Goal: Register for event/course

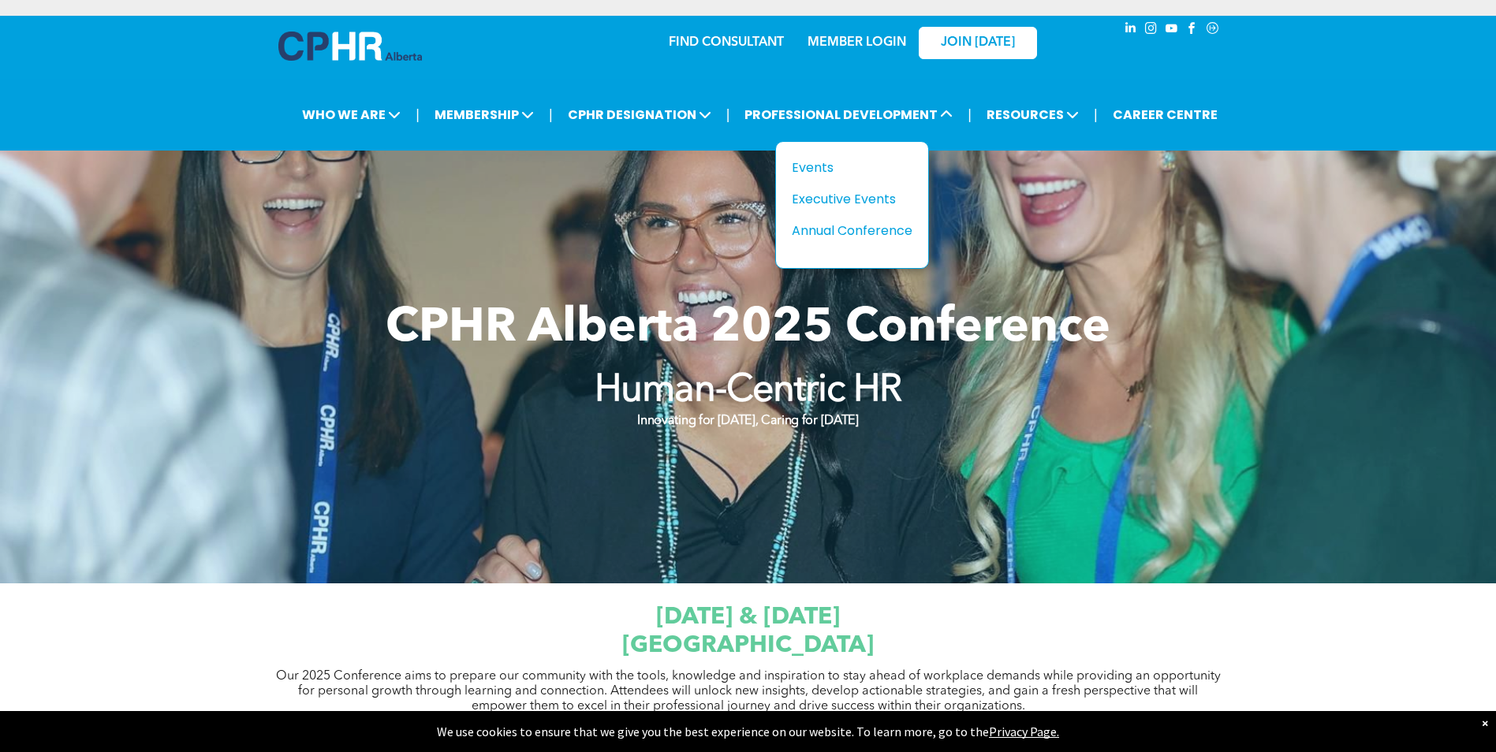
click at [808, 171] on div "Events" at bounding box center [846, 168] width 109 height 20
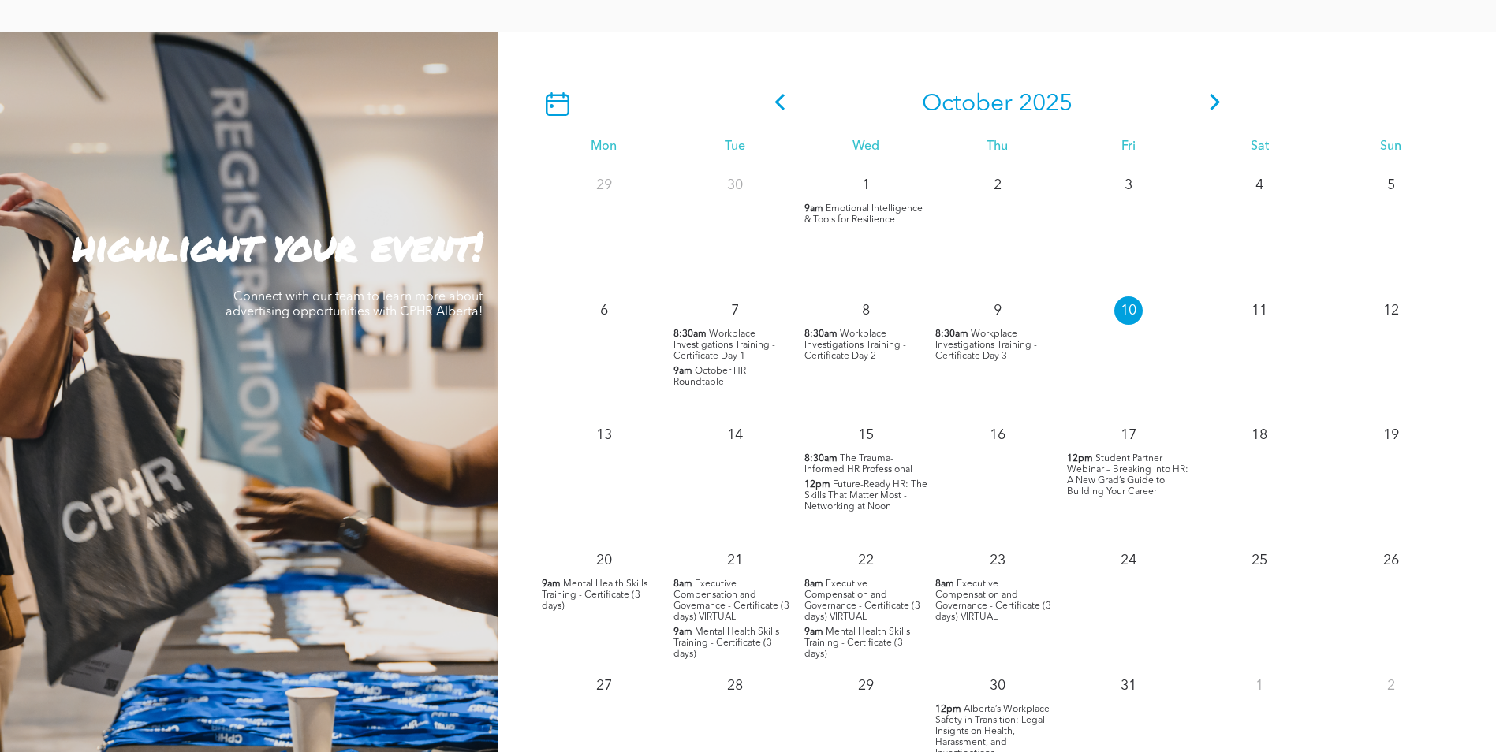
scroll to position [1340, 0]
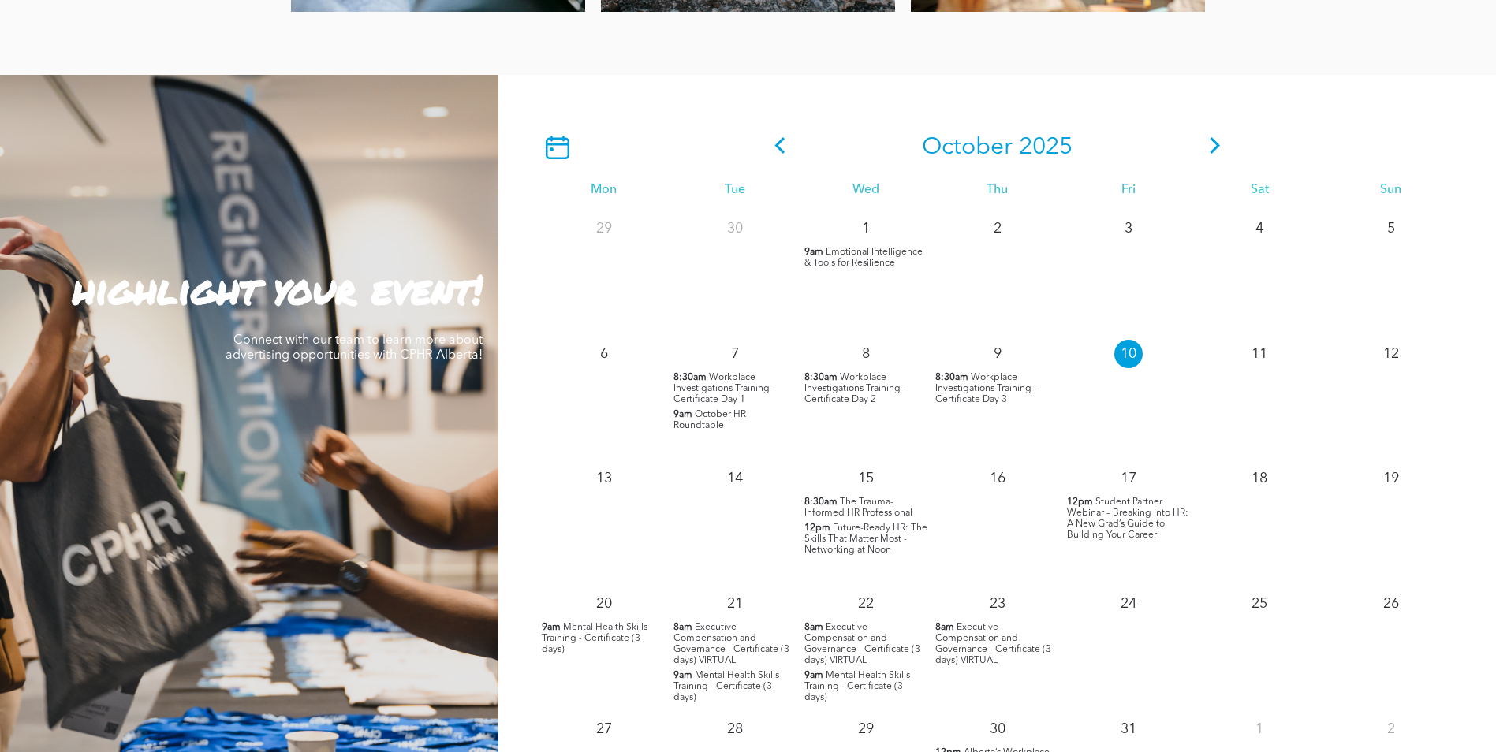
click at [1216, 151] on icon at bounding box center [1214, 145] width 10 height 17
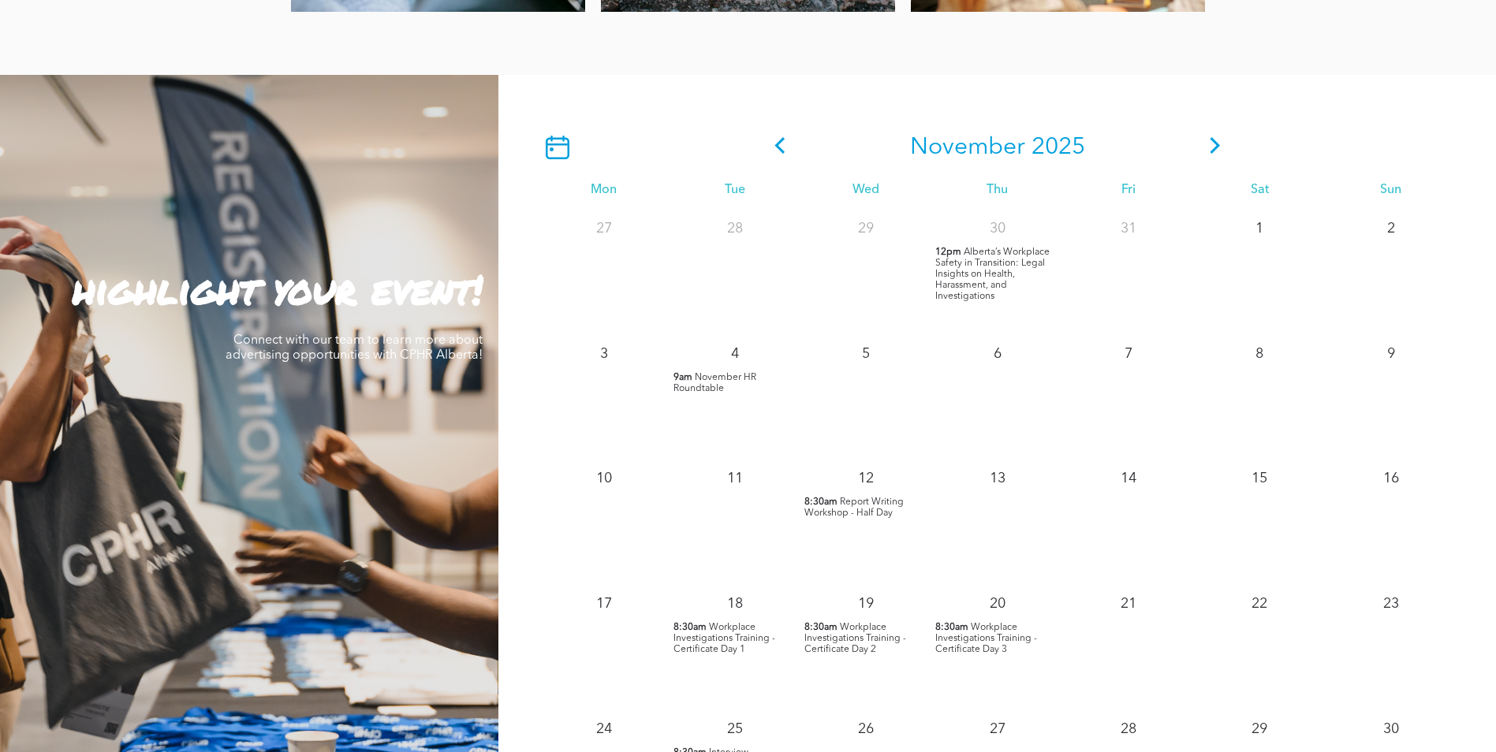
click at [859, 509] on span "Report Writing Workshop - Half Day" at bounding box center [853, 507] width 99 height 20
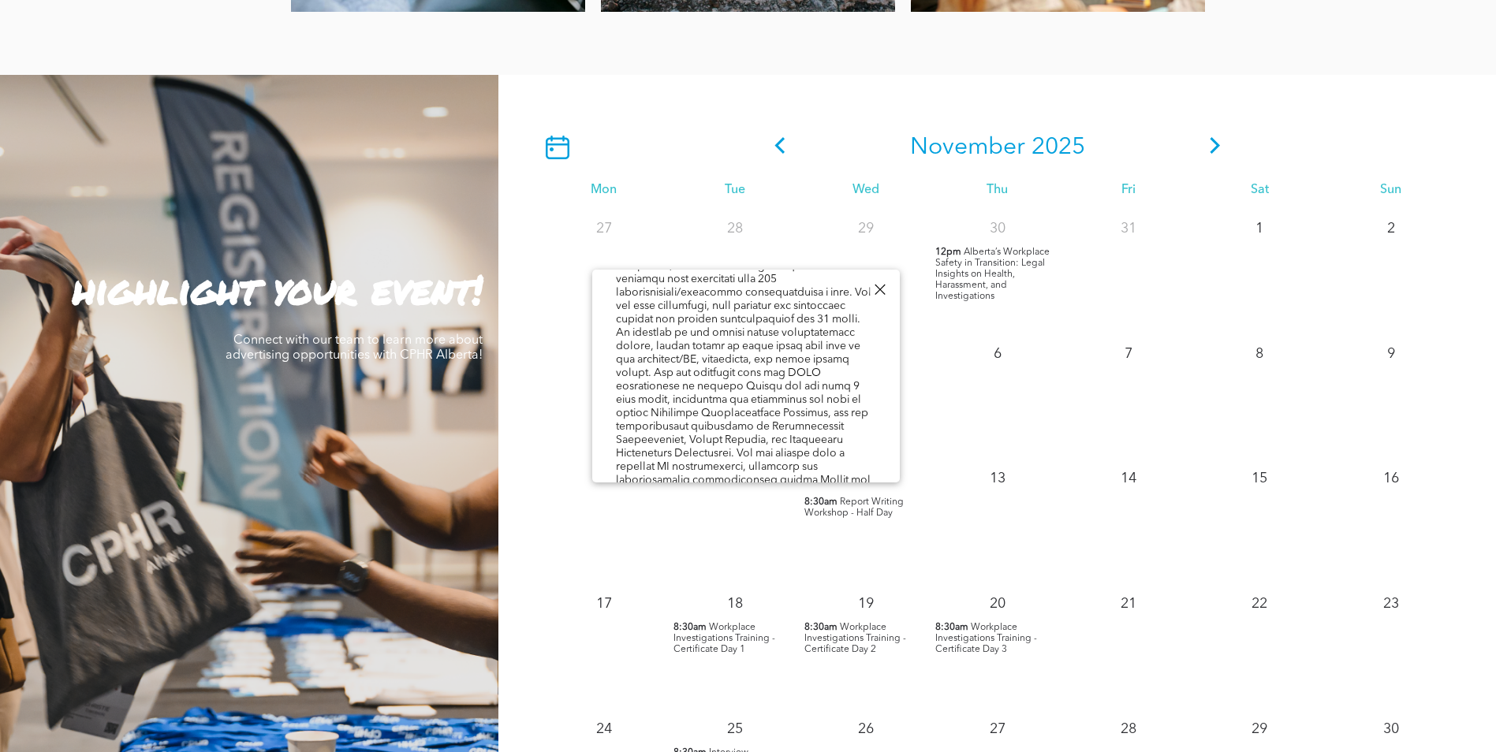
scroll to position [945, 0]
click at [1210, 148] on icon at bounding box center [1215, 145] width 24 height 17
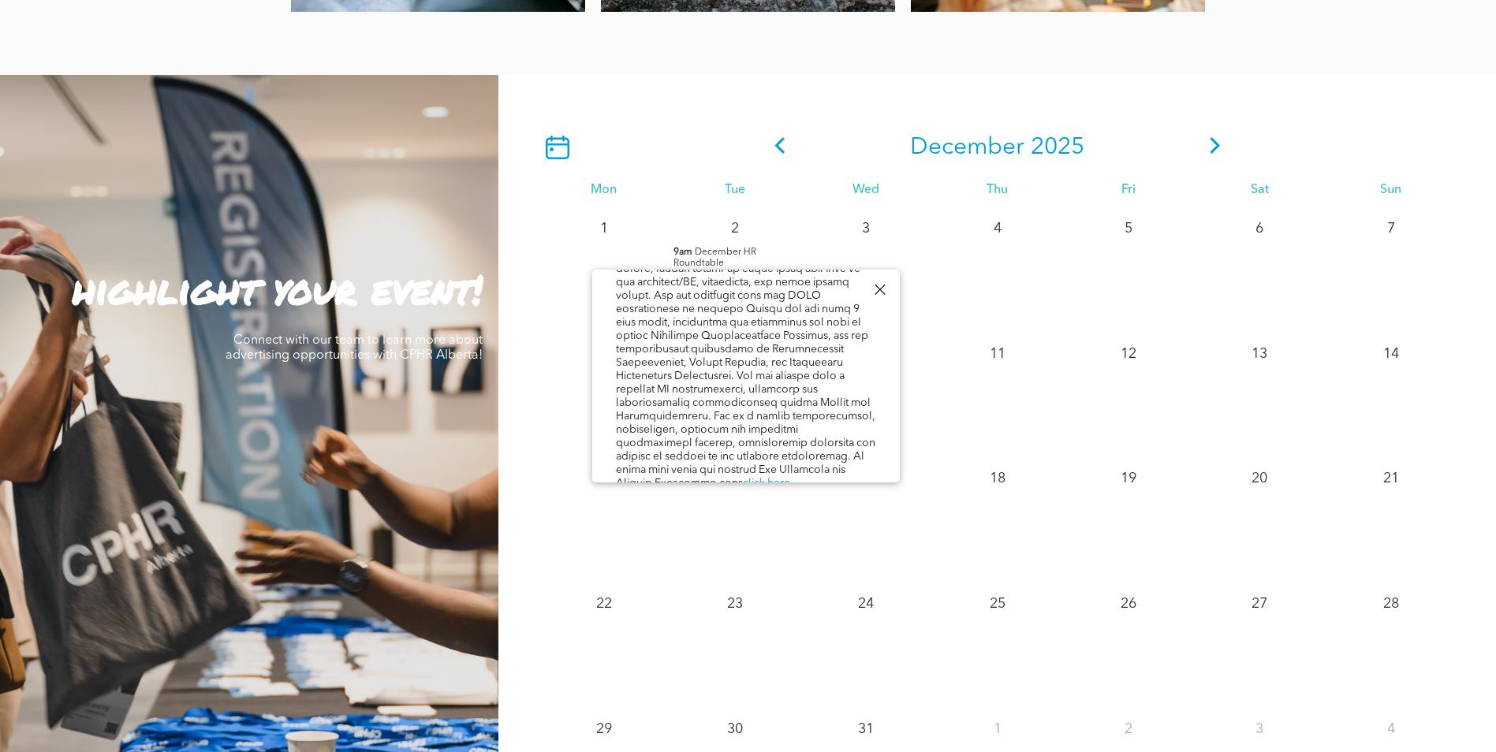
click at [1219, 148] on icon at bounding box center [1214, 145] width 10 height 17
click at [884, 291] on div at bounding box center [879, 289] width 21 height 21
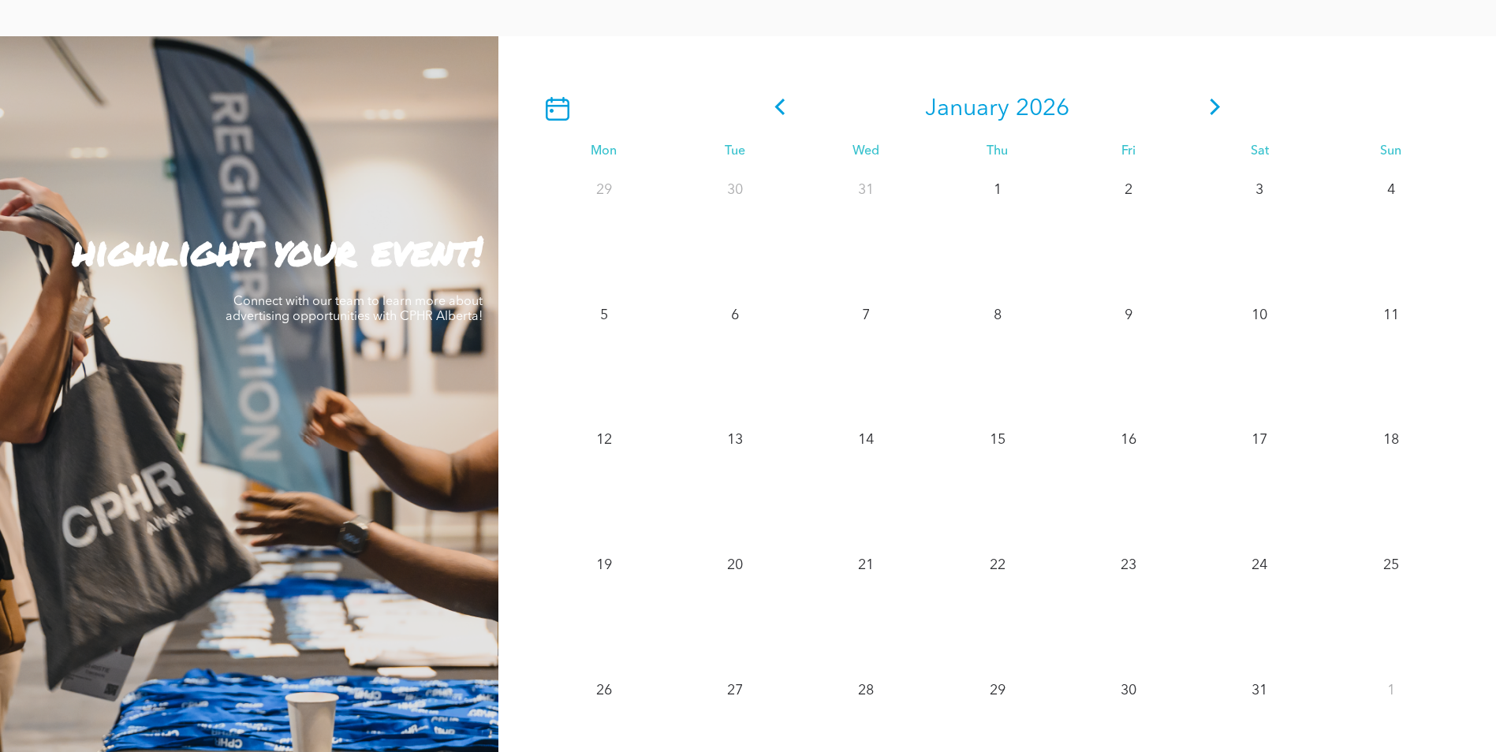
scroll to position [1340, 0]
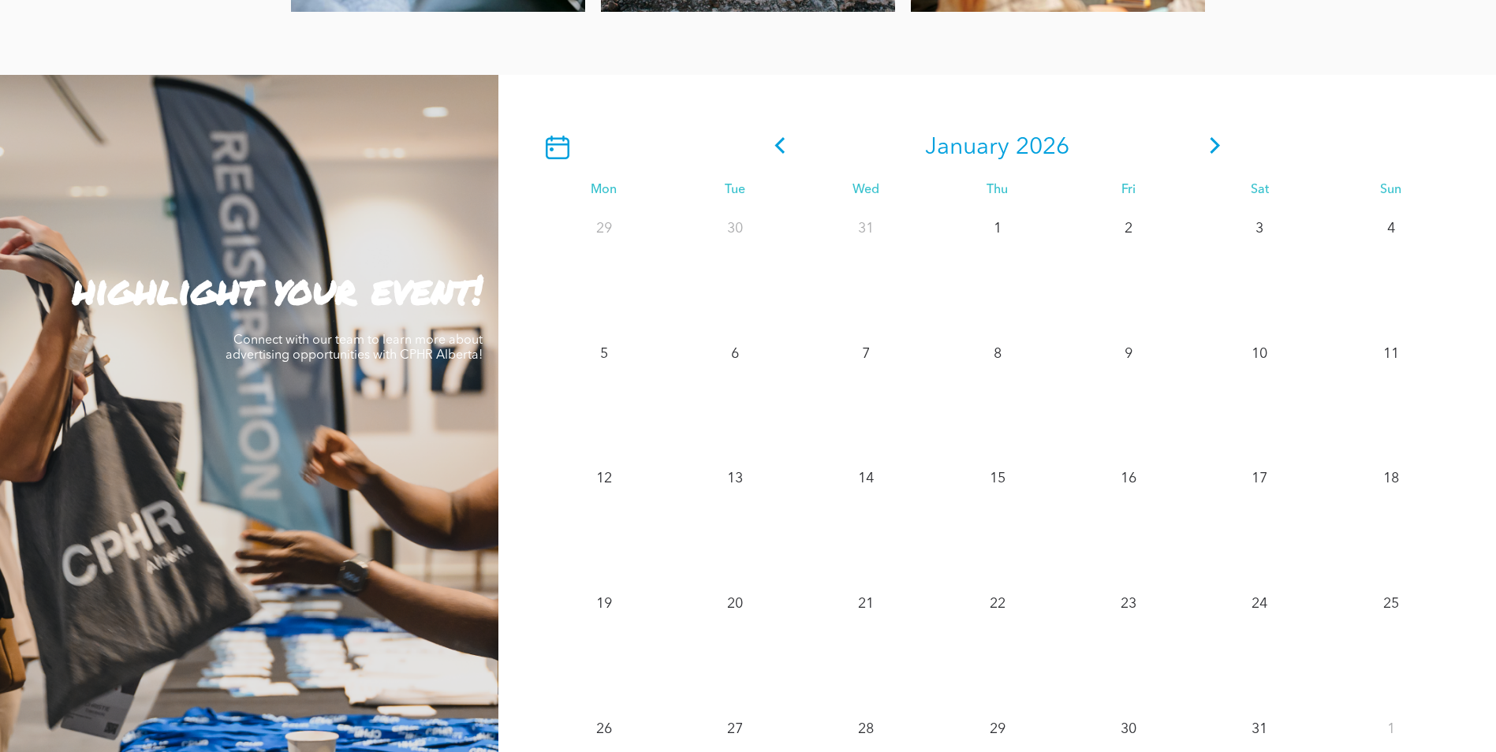
click at [1216, 152] on icon at bounding box center [1215, 145] width 24 height 17
click at [1207, 145] on icon at bounding box center [1215, 145] width 24 height 17
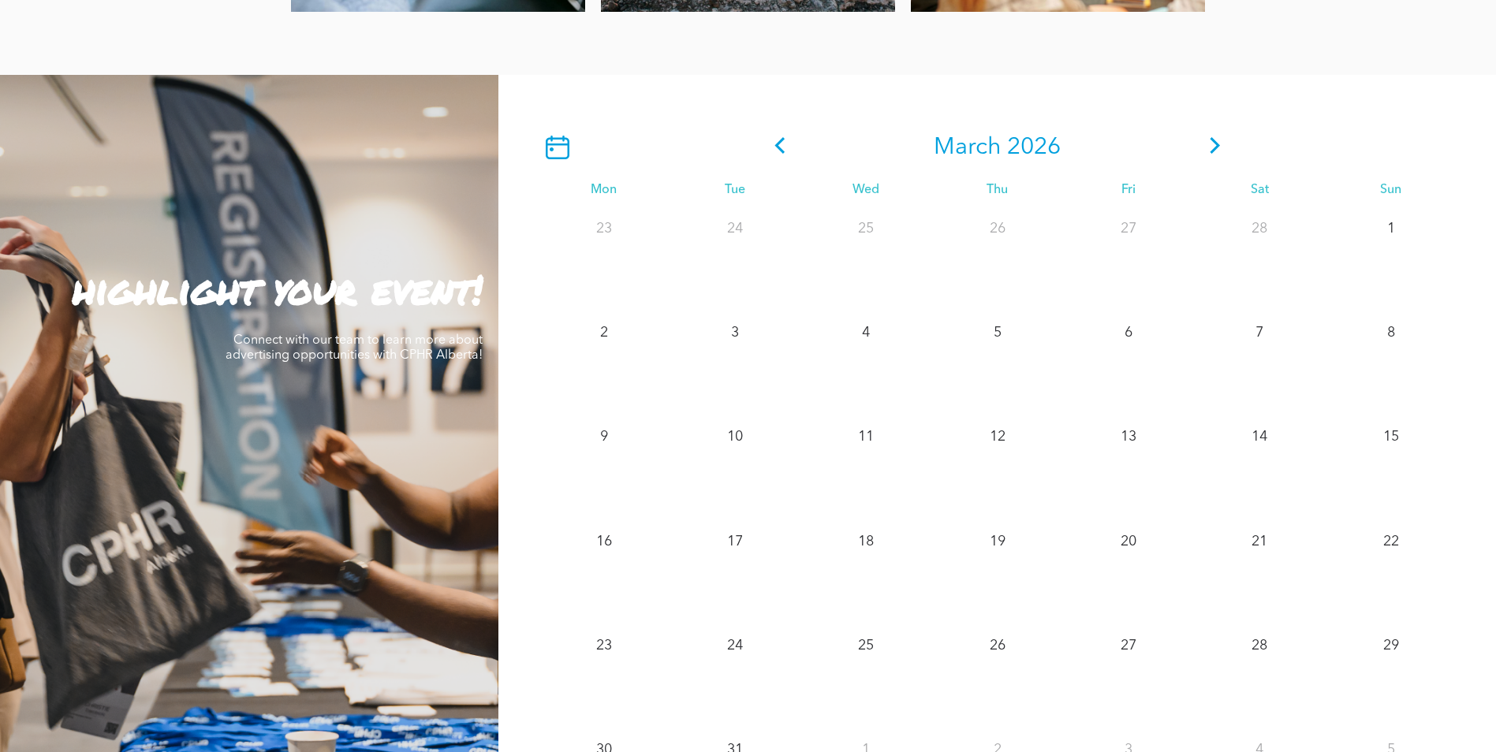
click at [1215, 149] on icon at bounding box center [1215, 145] width 24 height 17
click at [770, 148] on icon at bounding box center [780, 145] width 24 height 17
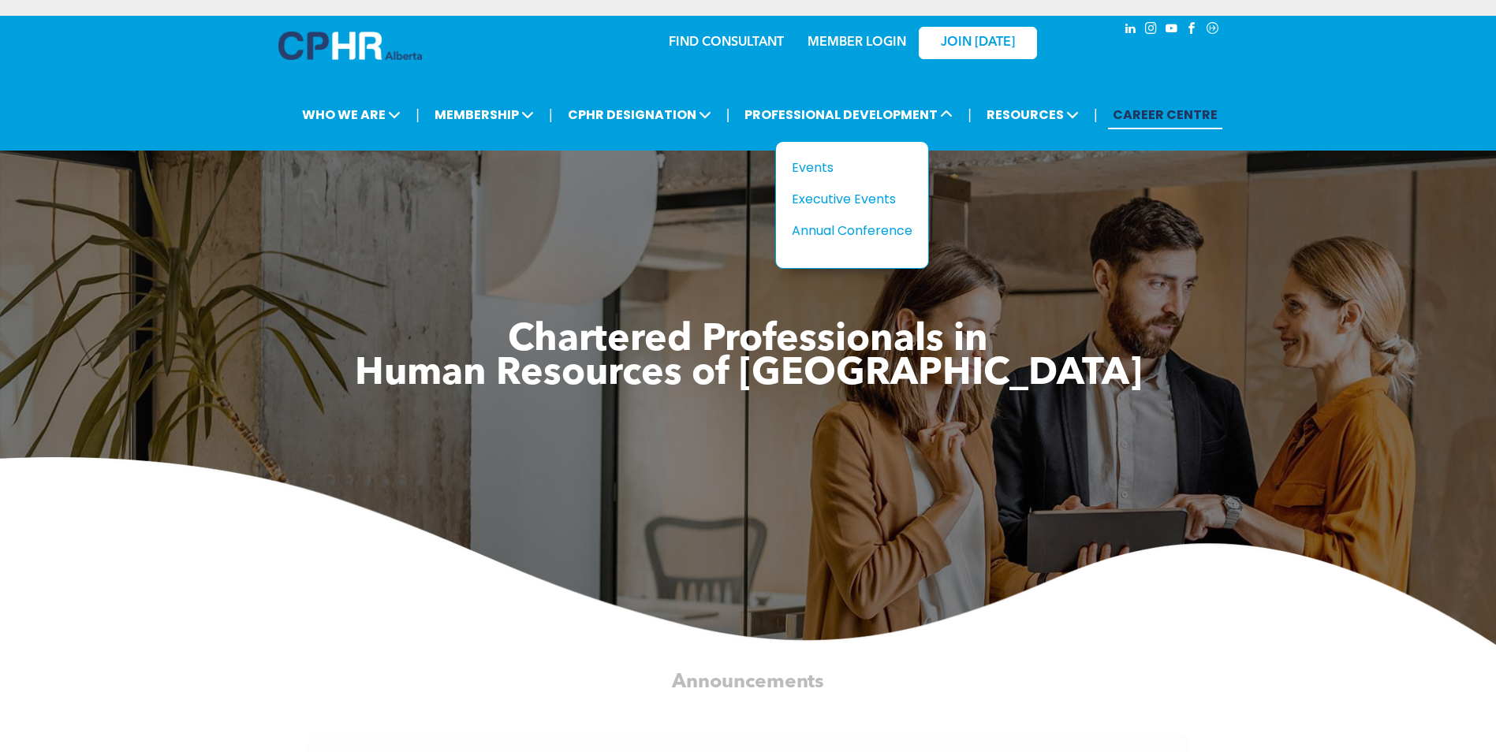
click at [830, 169] on div "Events" at bounding box center [846, 168] width 109 height 20
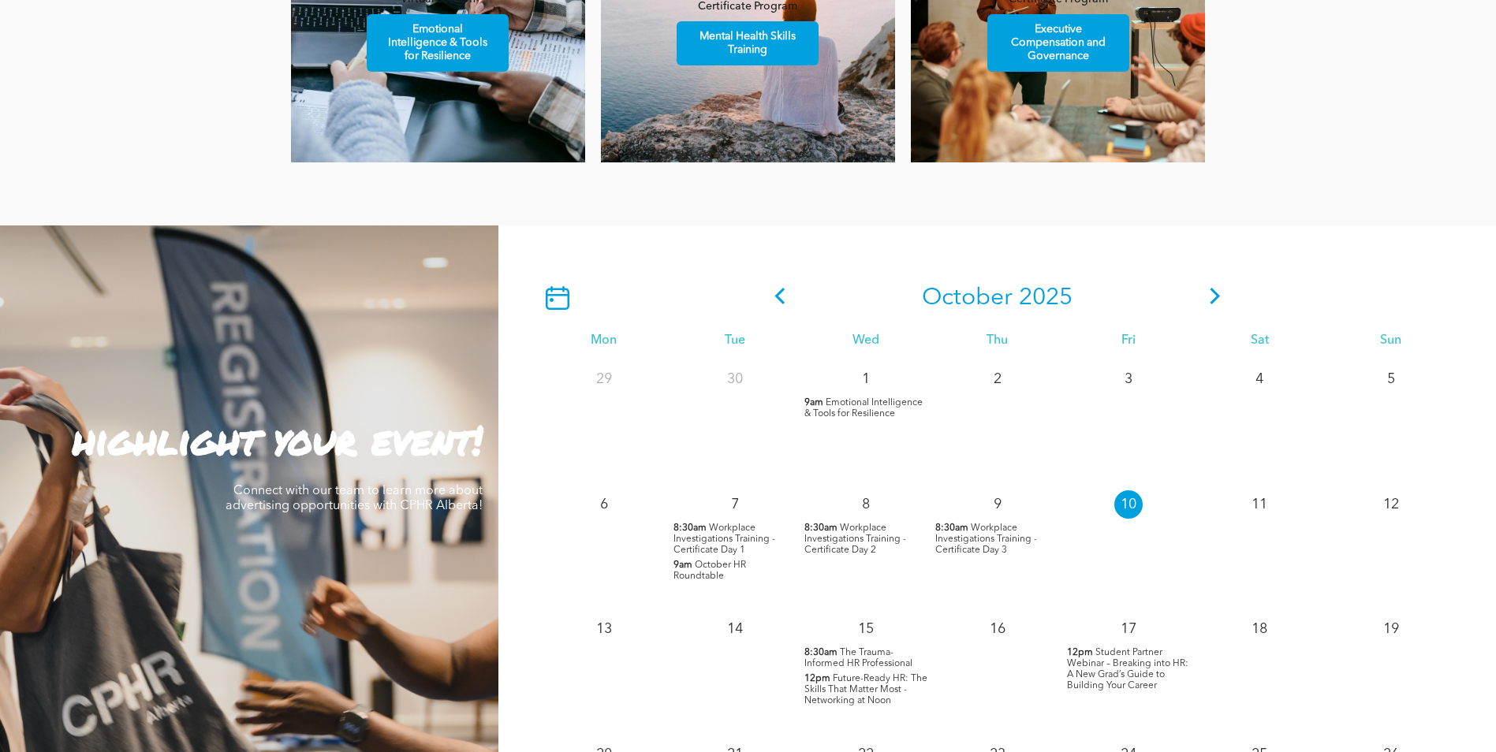
scroll to position [1183, 0]
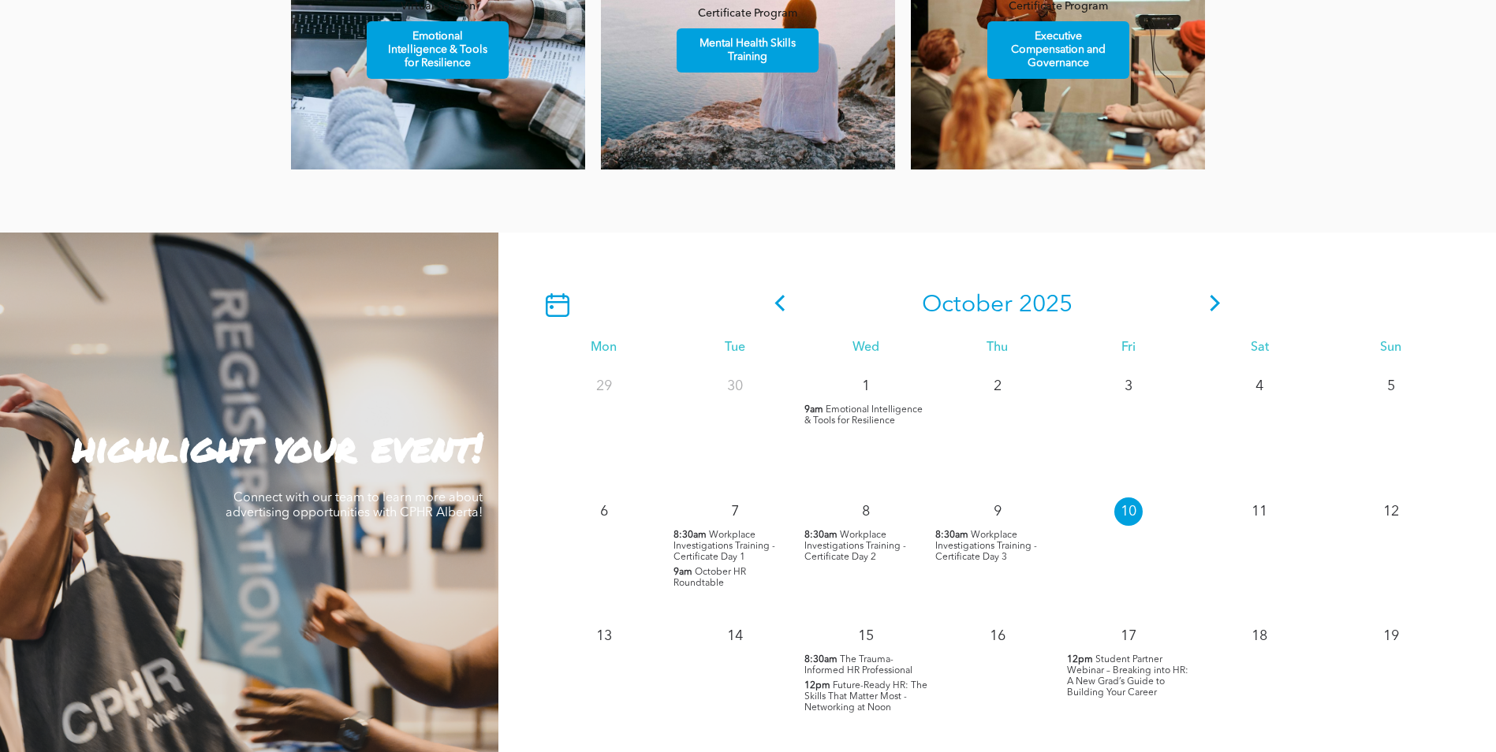
click at [570, 315] on div at bounding box center [652, 305] width 229 height 24
click at [564, 315] on icon at bounding box center [558, 305] width 24 height 24
click at [781, 306] on icon at bounding box center [780, 303] width 24 height 17
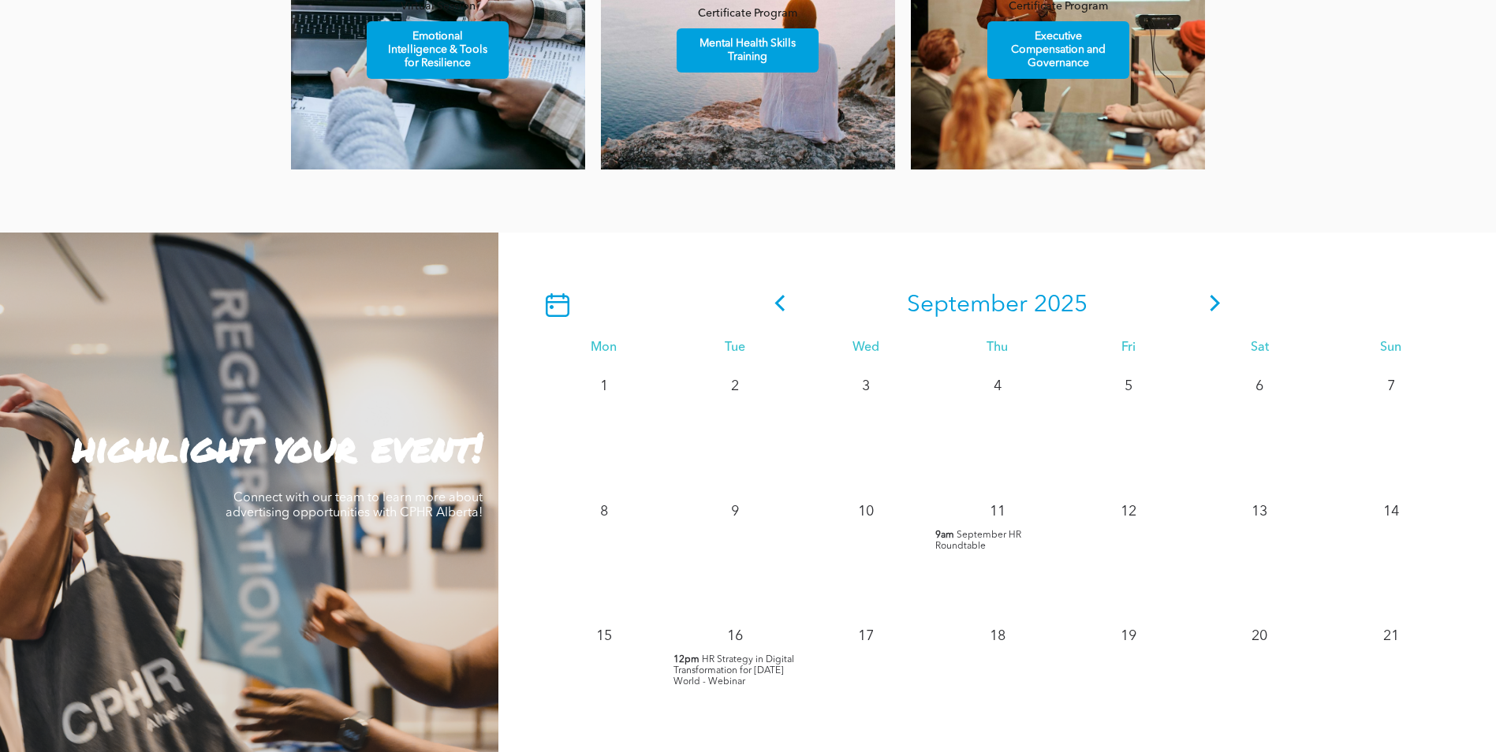
click at [791, 303] on icon at bounding box center [780, 303] width 24 height 17
click at [781, 311] on icon at bounding box center [780, 303] width 24 height 17
click at [781, 316] on span at bounding box center [780, 305] width 24 height 28
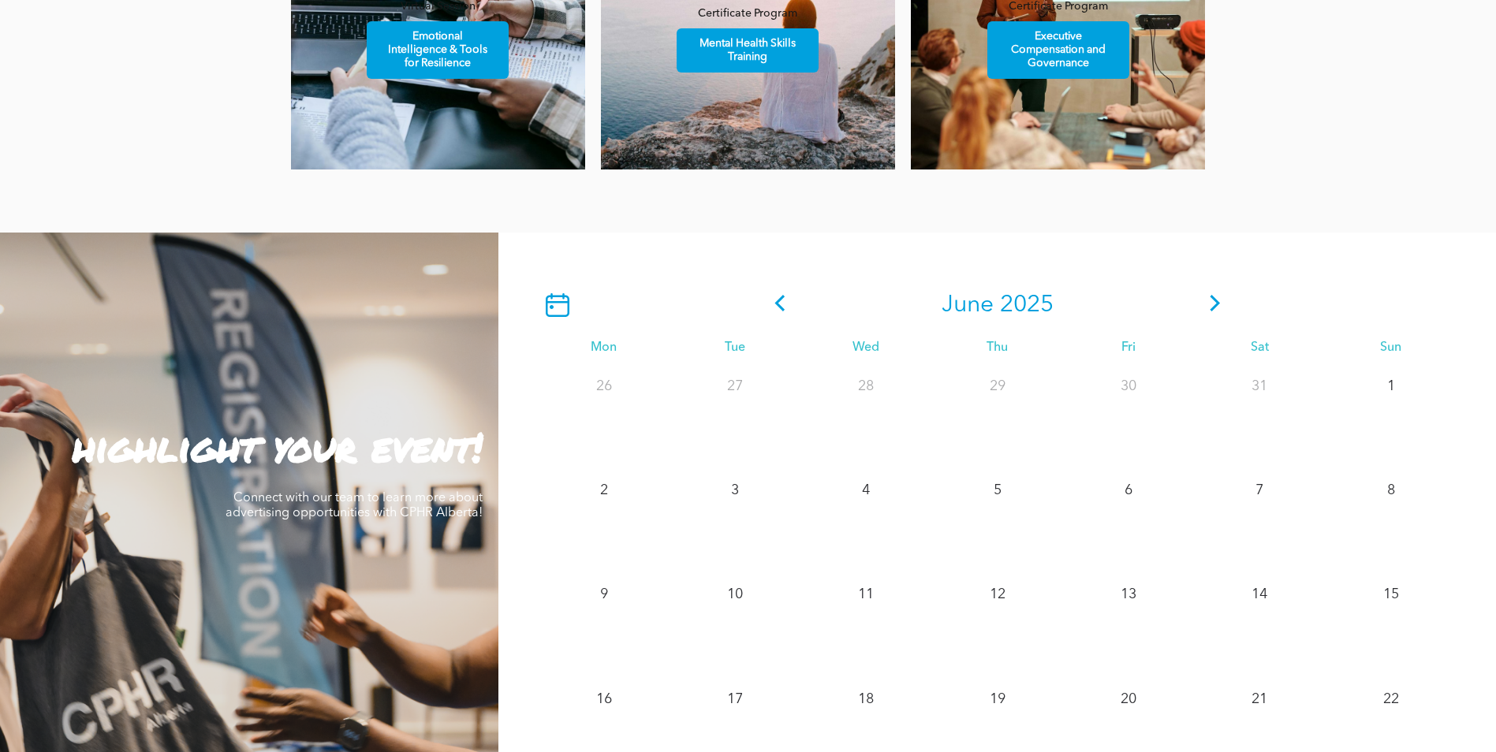
click at [781, 316] on span at bounding box center [780, 305] width 24 height 28
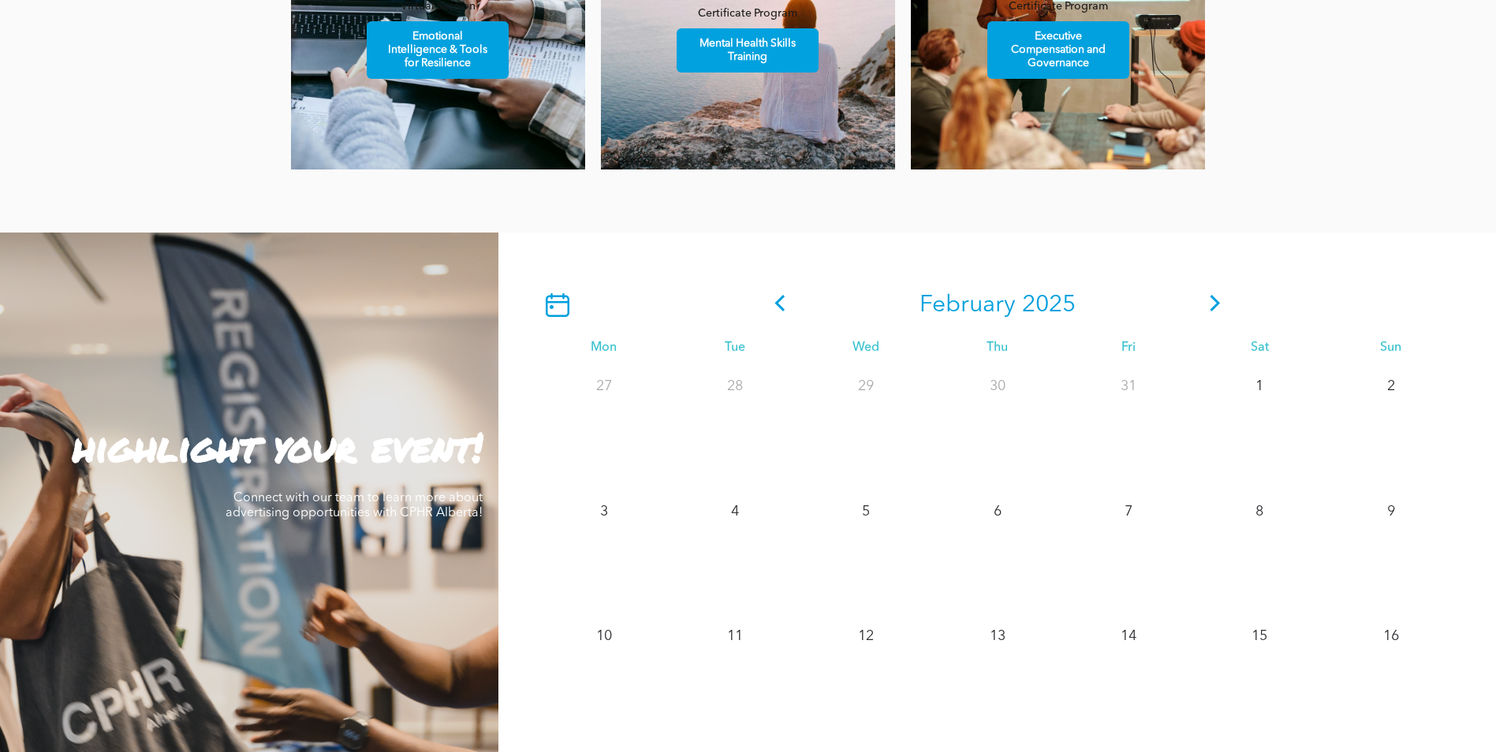
click at [781, 316] on span at bounding box center [780, 305] width 24 height 28
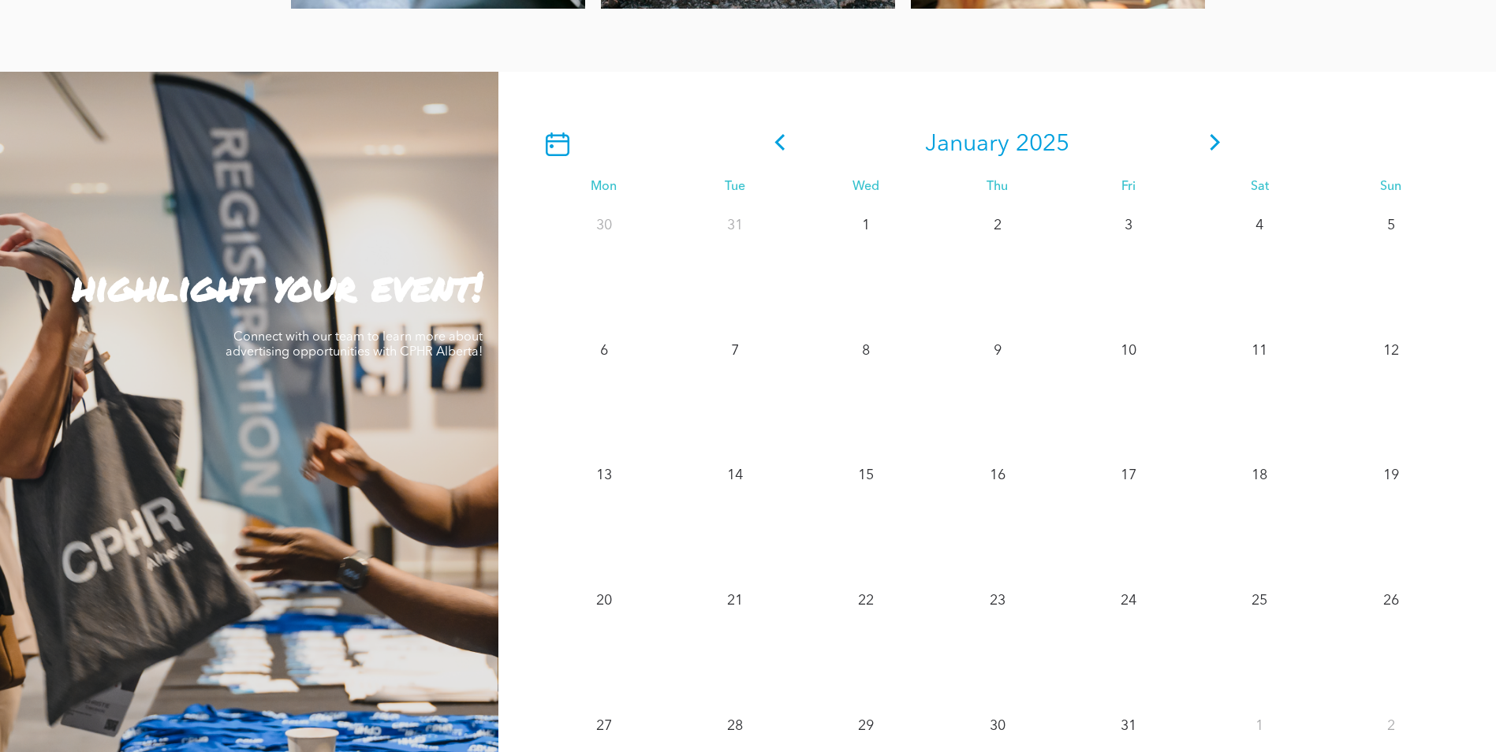
scroll to position [1340, 0]
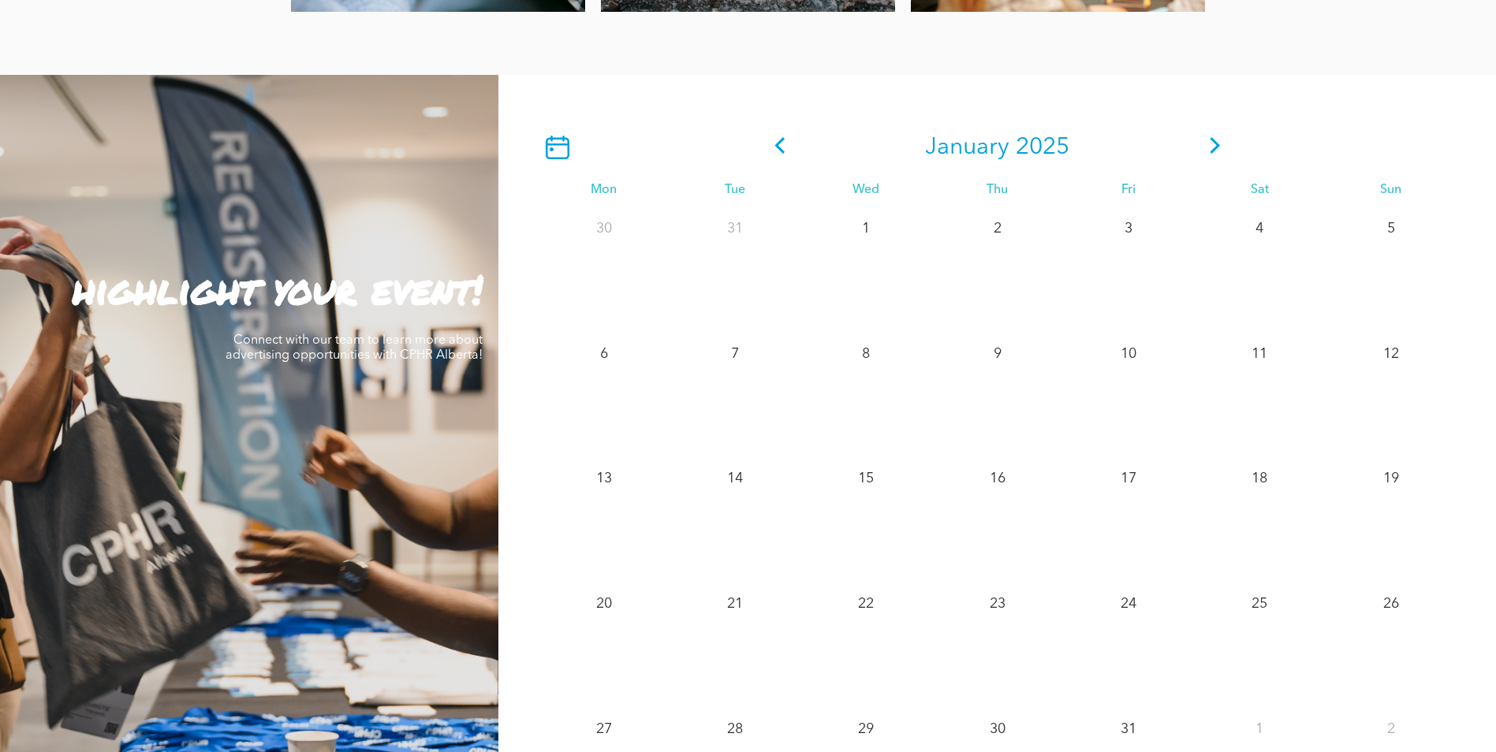
click at [1219, 149] on icon at bounding box center [1215, 145] width 24 height 17
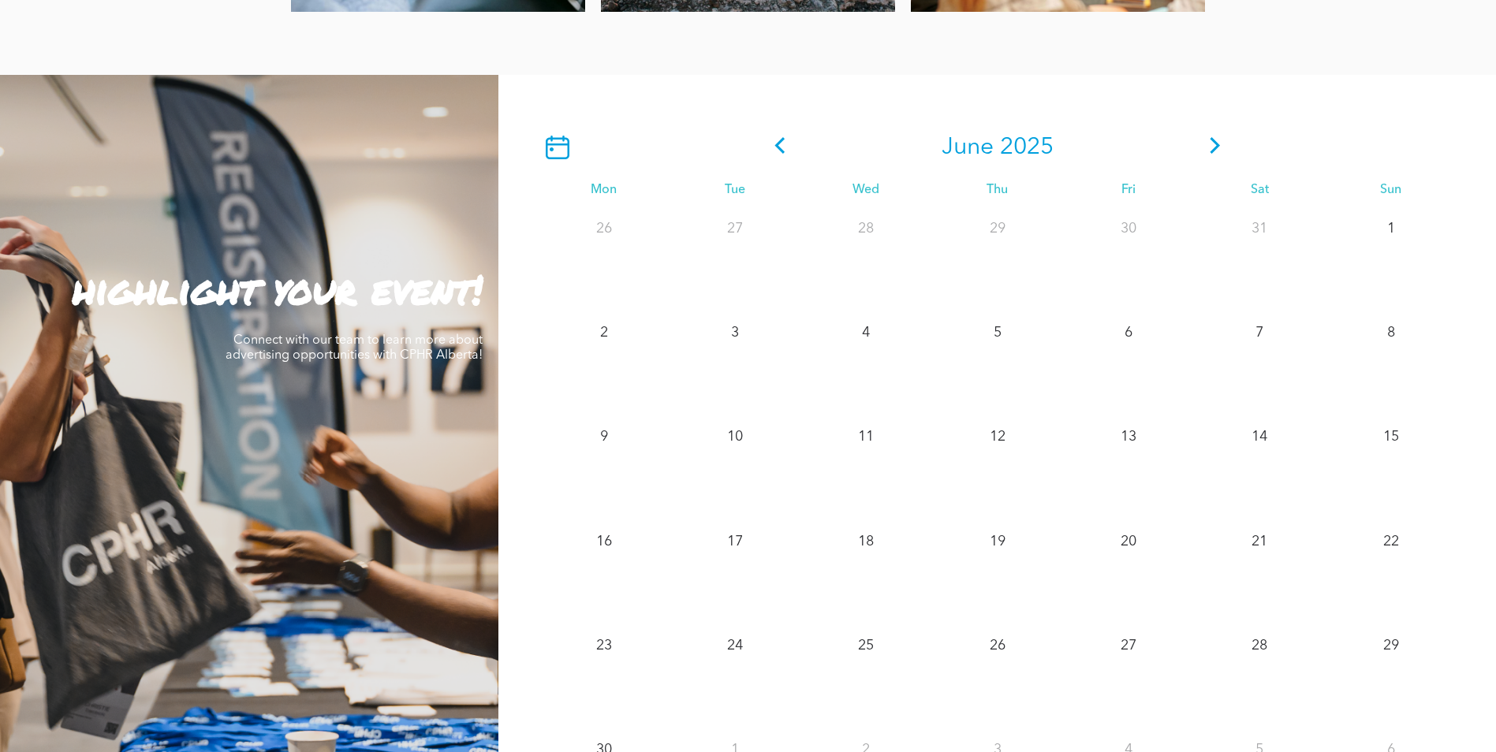
click at [1219, 149] on icon at bounding box center [1215, 145] width 24 height 17
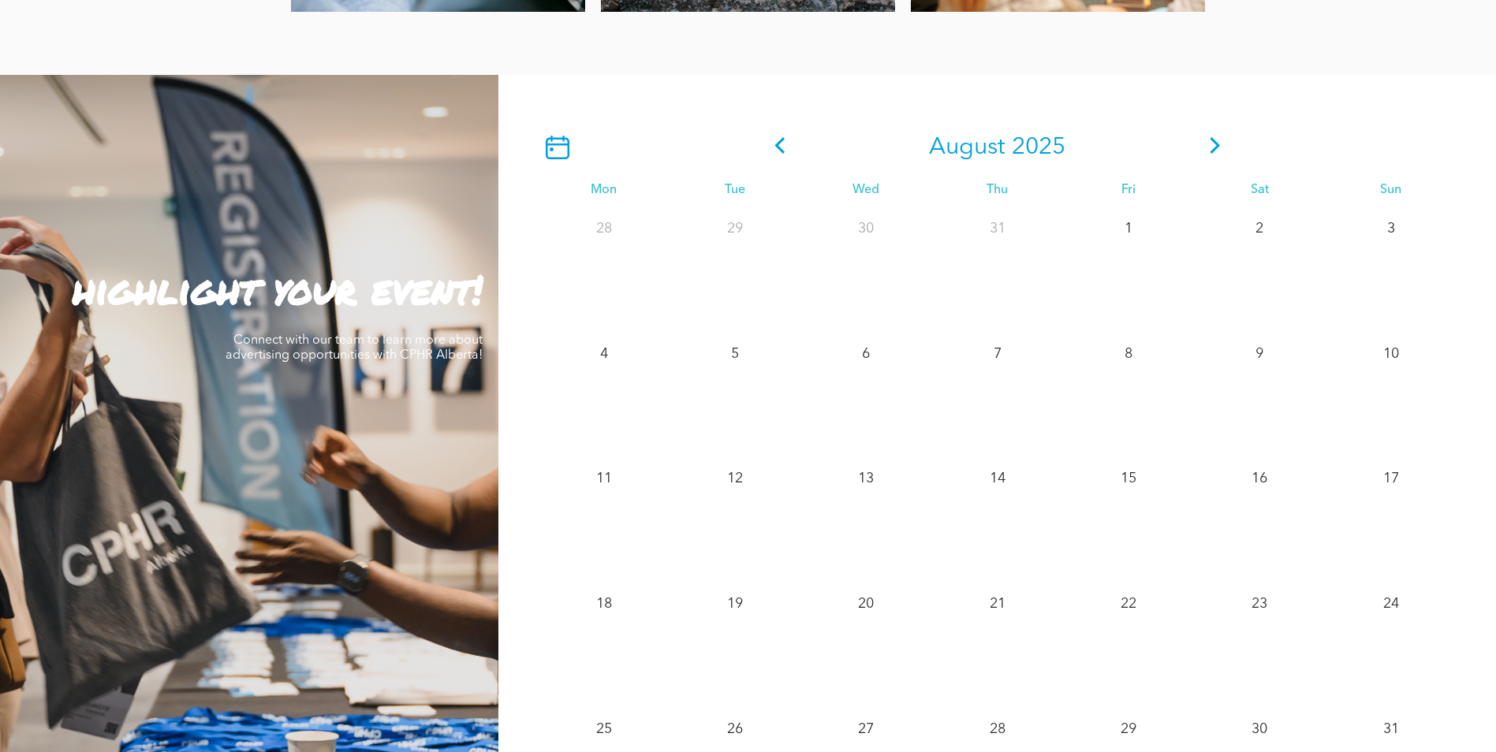
click at [1219, 149] on icon at bounding box center [1215, 145] width 24 height 17
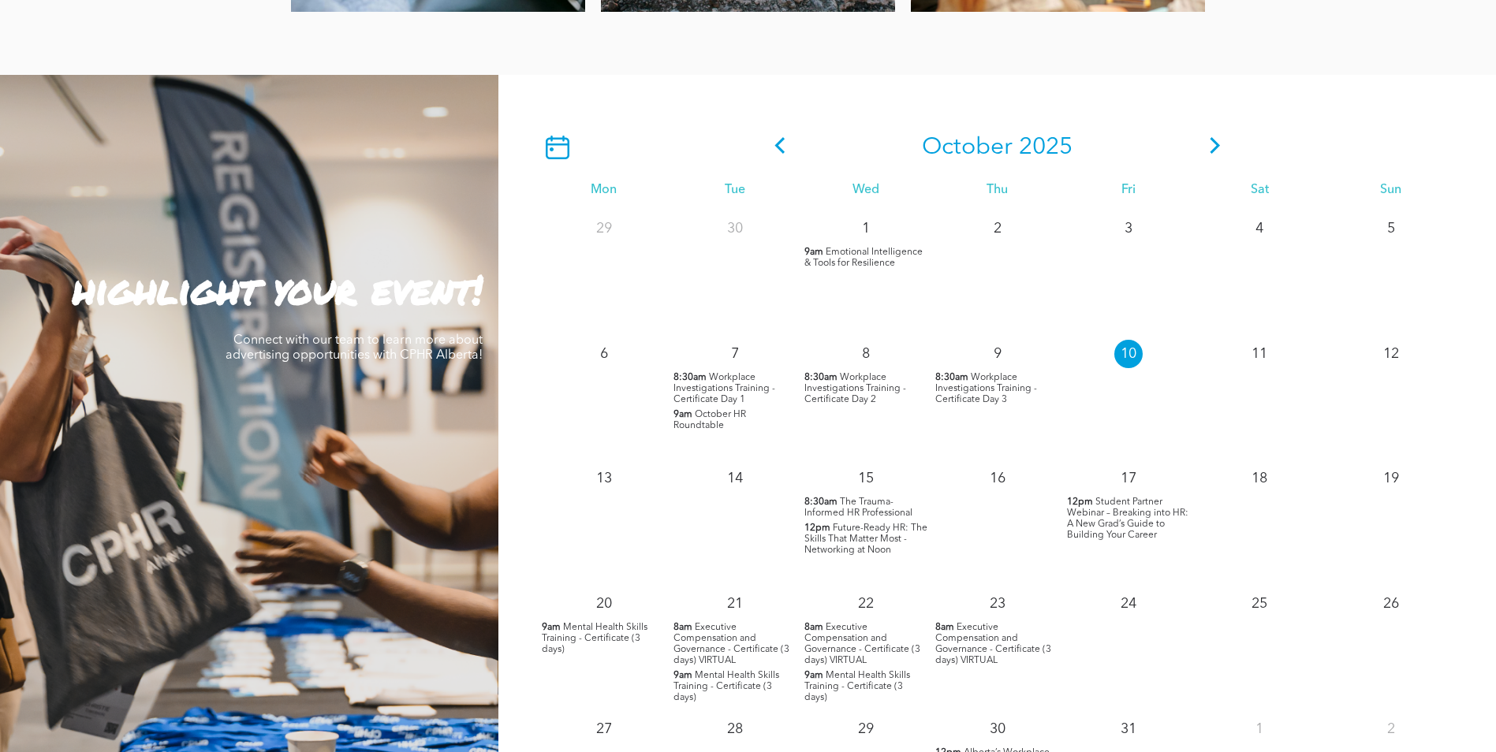
click at [1220, 147] on icon at bounding box center [1215, 145] width 24 height 17
